Goal: Navigation & Orientation: Find specific page/section

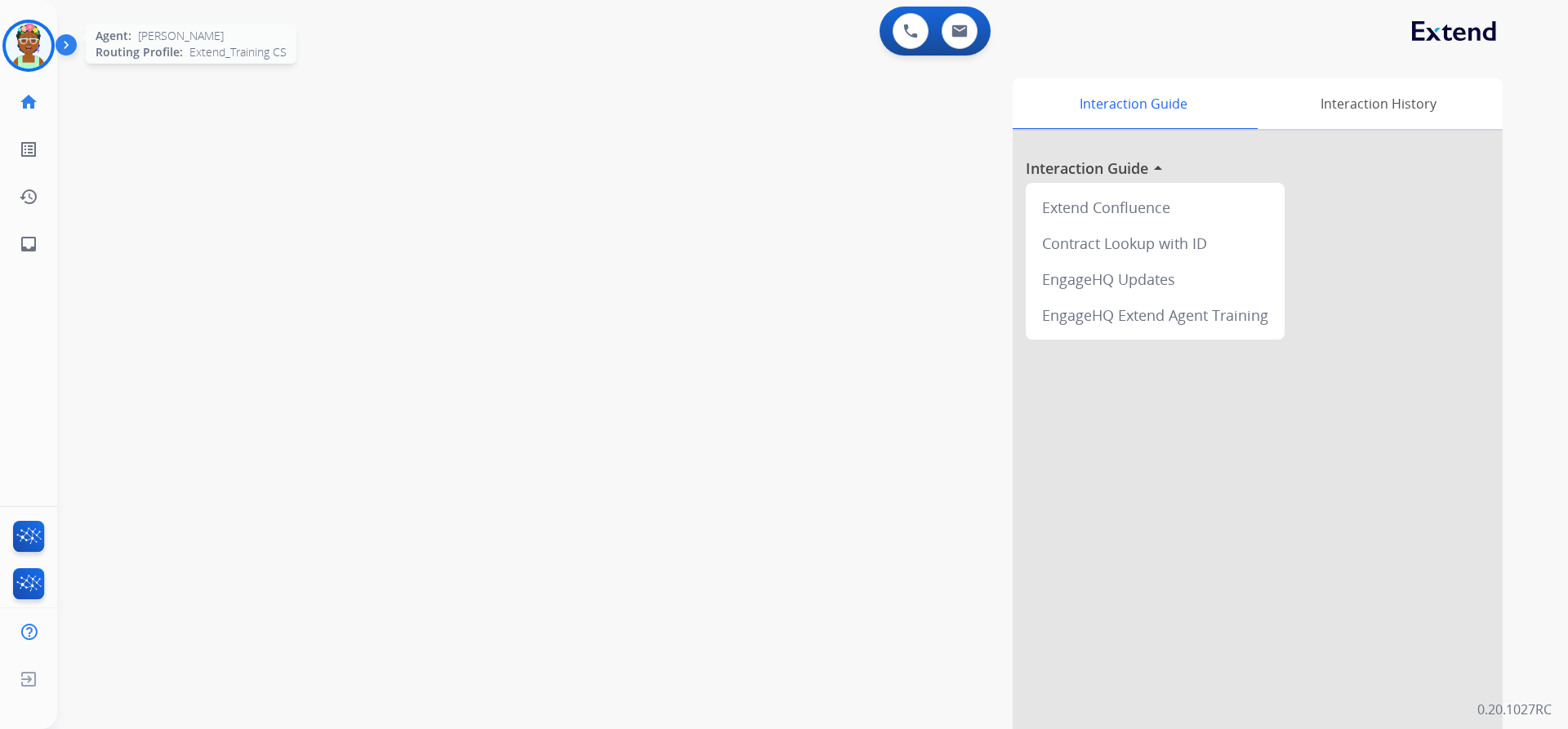
click at [36, 40] on img at bounding box center [29, 45] width 46 height 46
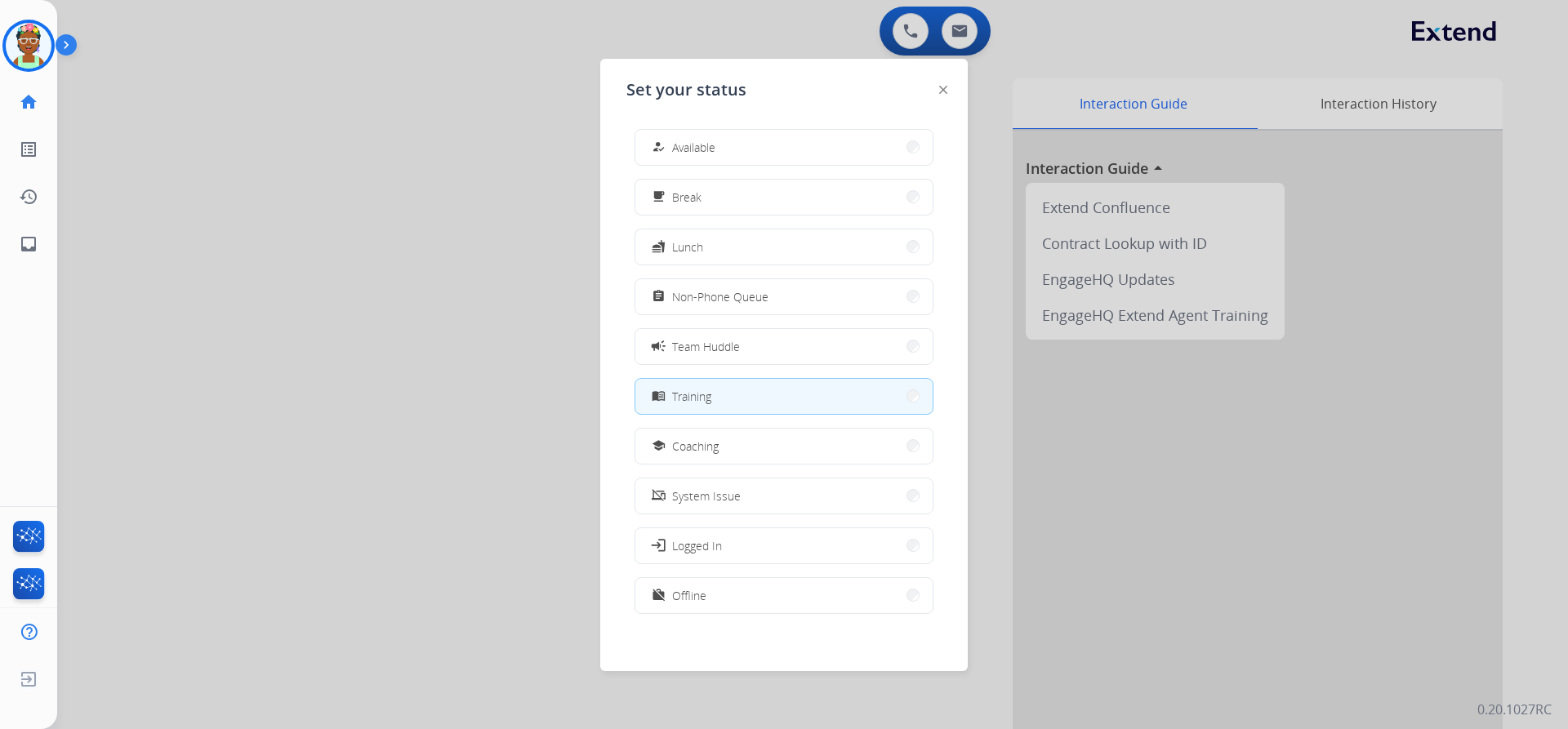
click at [798, 398] on button "menu_book Training" at bounding box center [784, 396] width 297 height 35
